Goal: Information Seeking & Learning: Learn about a topic

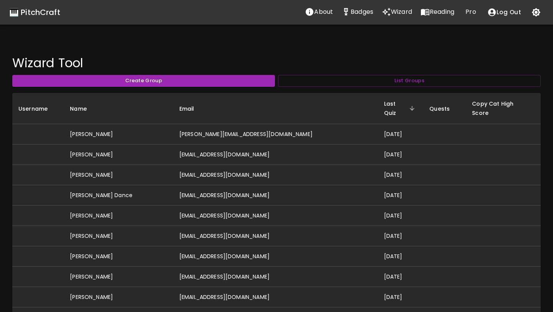
scroll to position [53, 0]
click at [431, 14] on p "Reading" at bounding box center [442, 11] width 25 height 9
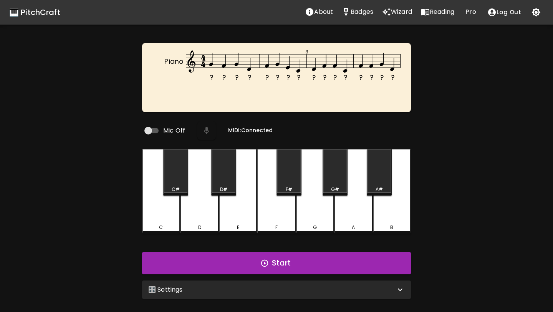
click at [243, 285] on div "🎛️ Settings" at bounding box center [271, 289] width 247 height 9
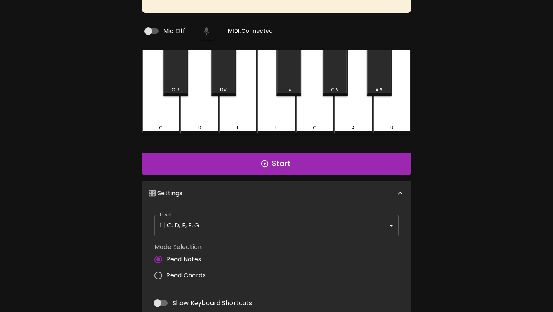
scroll to position [135, 0]
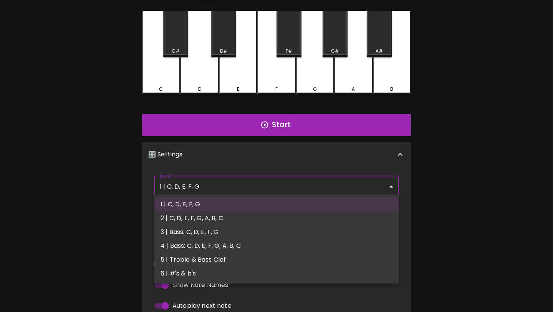
click at [270, 192] on body "🎹 PitchCraft About Badges Wizard Reading Pro Log Out ? ? ? ? ? ? ? ? ? ? ? ? ? …" at bounding box center [276, 127] width 553 height 525
click at [250, 258] on li "5 | Treble & Bass Clef" at bounding box center [276, 260] width 244 height 14
type input "9"
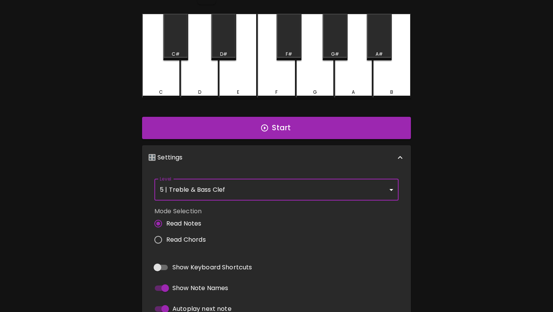
scroll to position [0, 0]
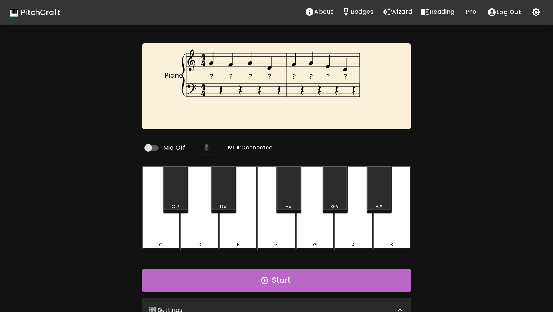
click at [252, 274] on button "Start" at bounding box center [276, 280] width 269 height 22
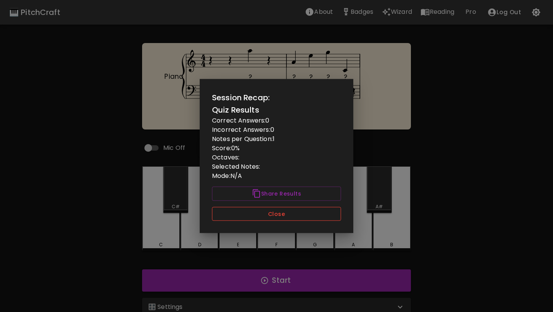
click at [298, 211] on button "Close" at bounding box center [276, 214] width 129 height 14
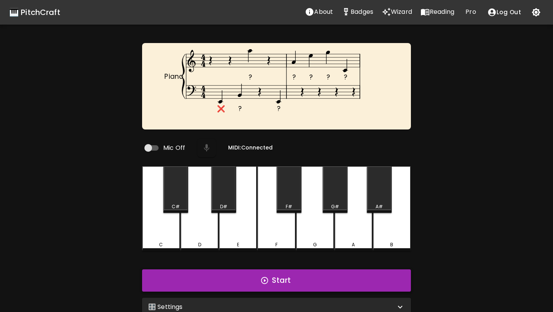
click at [293, 275] on button "Start" at bounding box center [276, 280] width 269 height 22
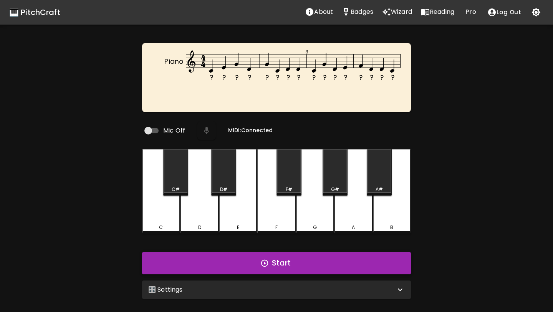
click at [294, 258] on button "Start" at bounding box center [276, 263] width 269 height 22
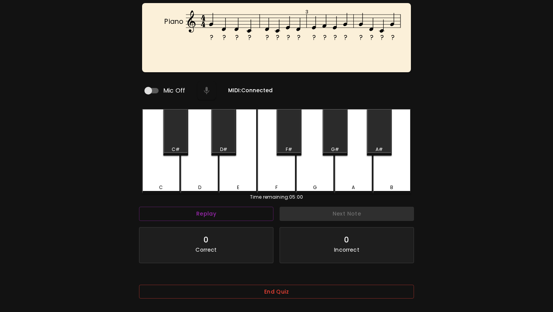
scroll to position [77, 0]
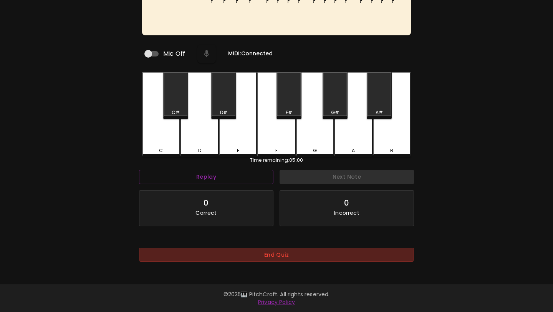
click at [294, 256] on button "End Quiz" at bounding box center [276, 255] width 275 height 14
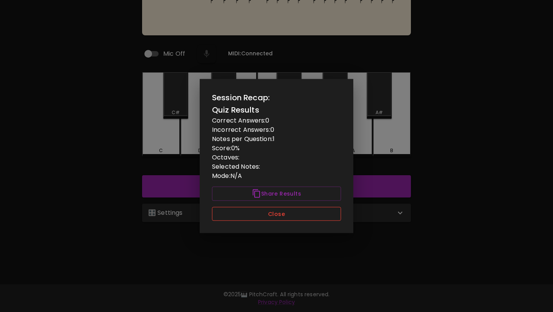
click at [300, 218] on button "Close" at bounding box center [276, 214] width 129 height 14
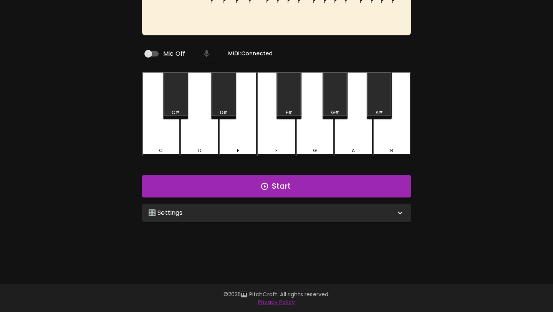
click at [300, 218] on div "🎛️ Settings" at bounding box center [276, 213] width 269 height 18
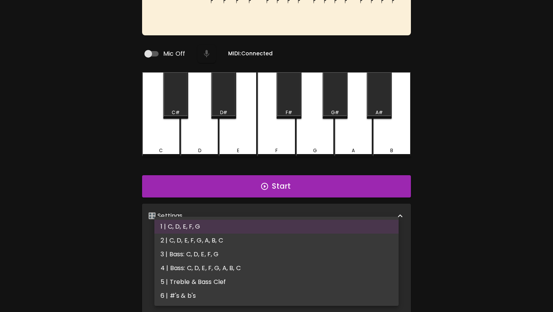
click at [291, 237] on body "🎹 PitchCraft About Badges Wizard Reading Pro Log Out ? ? ? ? ? ? ? ? ? ? ? ? ? …" at bounding box center [276, 185] width 553 height 525
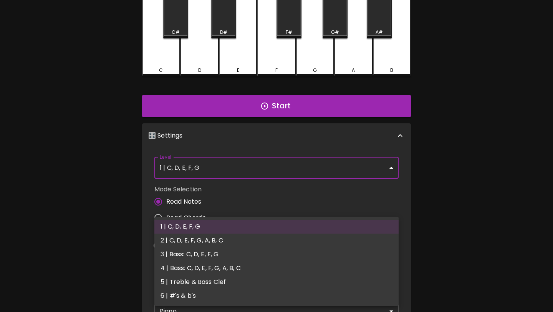
click at [281, 277] on li "5 | Treble & Bass Clef" at bounding box center [276, 282] width 244 height 14
type input "9"
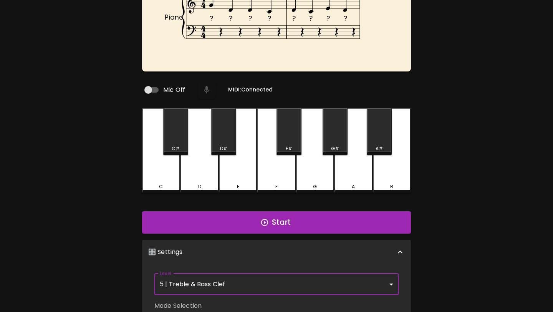
scroll to position [0, 0]
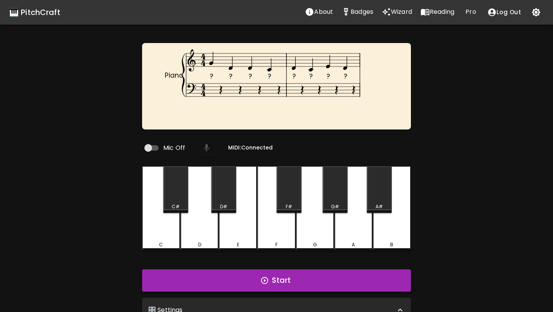
click at [284, 281] on button "Start" at bounding box center [276, 280] width 269 height 22
